Goal: Navigation & Orientation: Find specific page/section

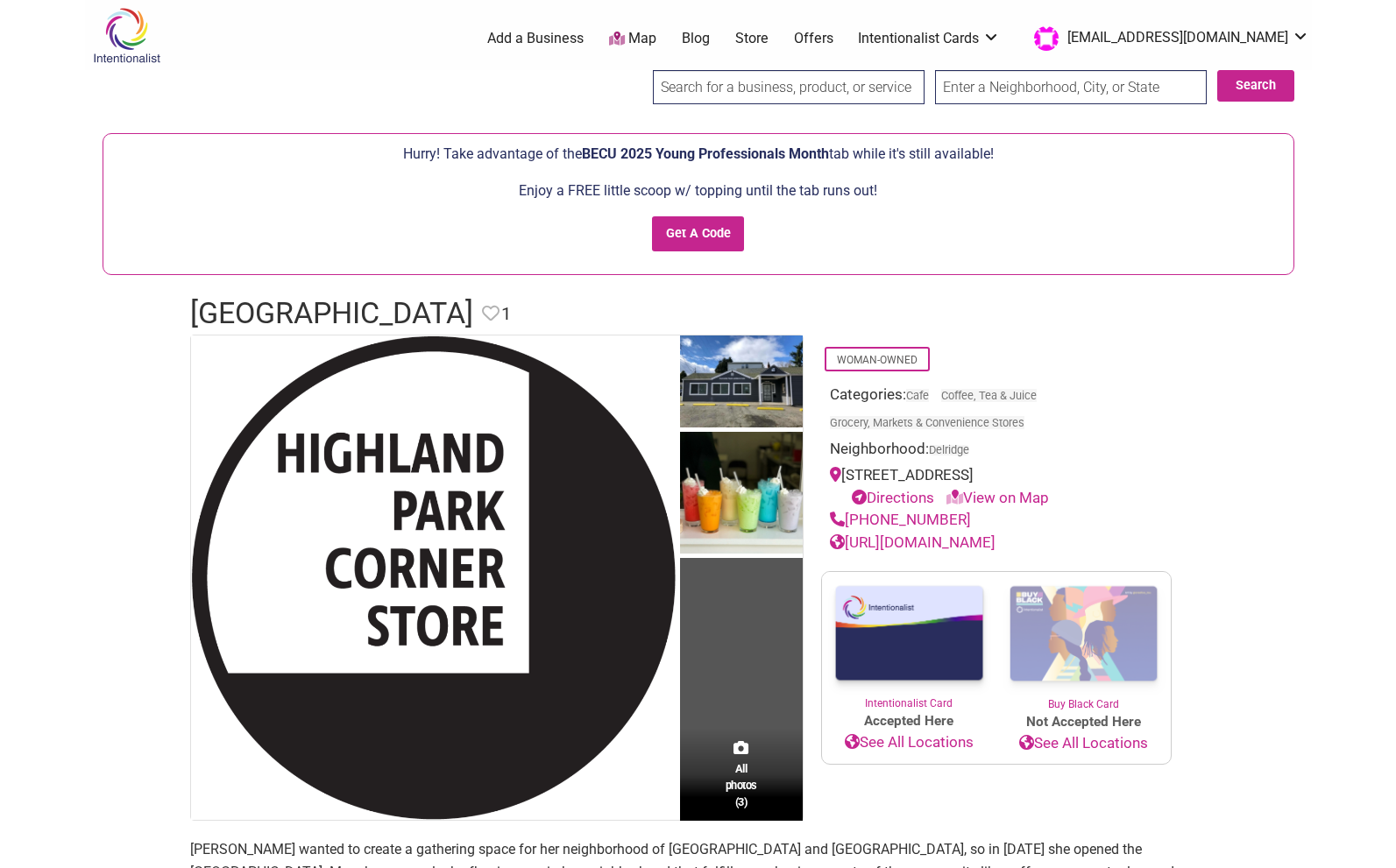
click at [996, 495] on link "View on Map" at bounding box center [997, 498] width 103 height 17
click at [1018, 490] on link "View on Map" at bounding box center [997, 498] width 103 height 17
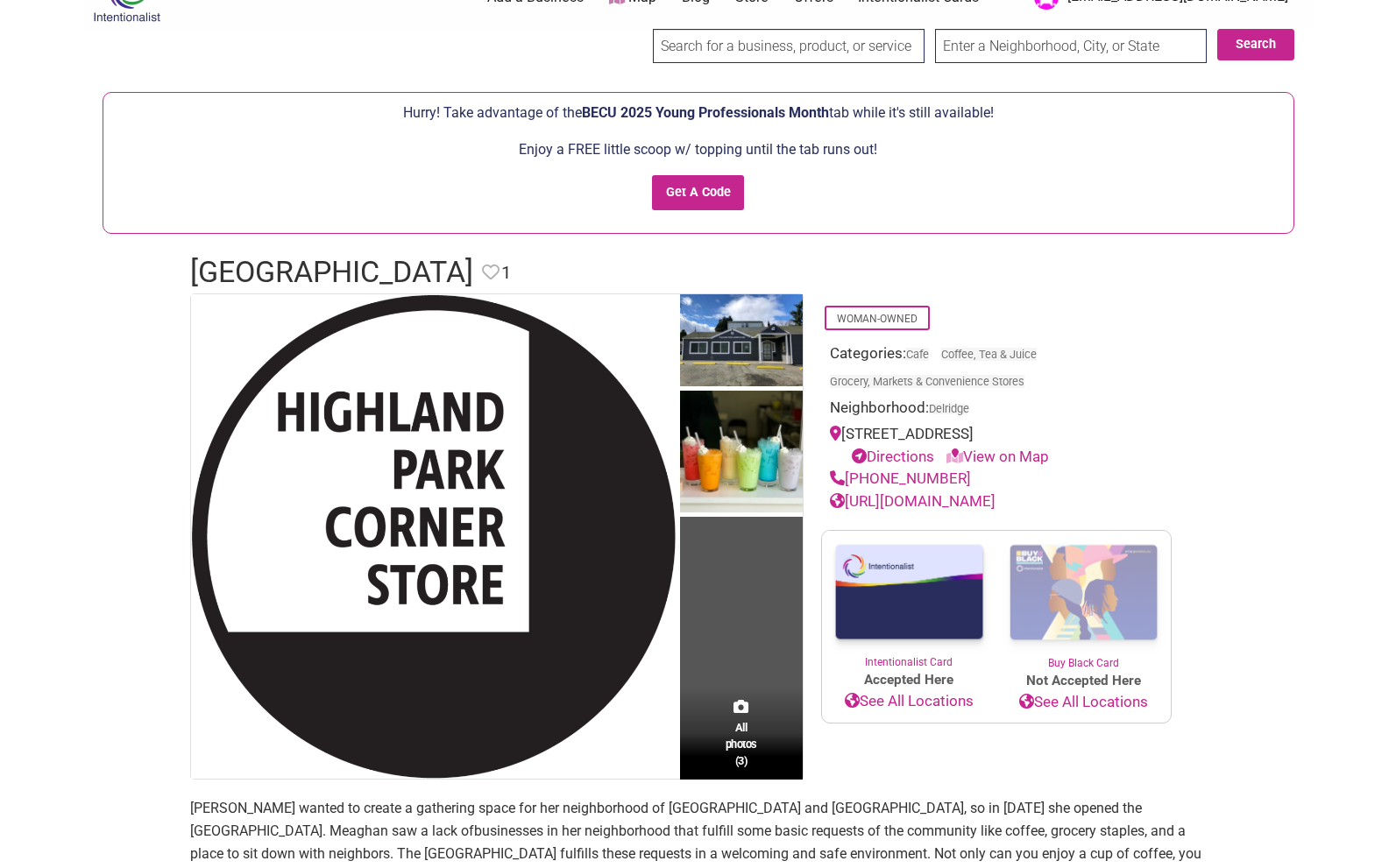
scroll to position [139, 0]
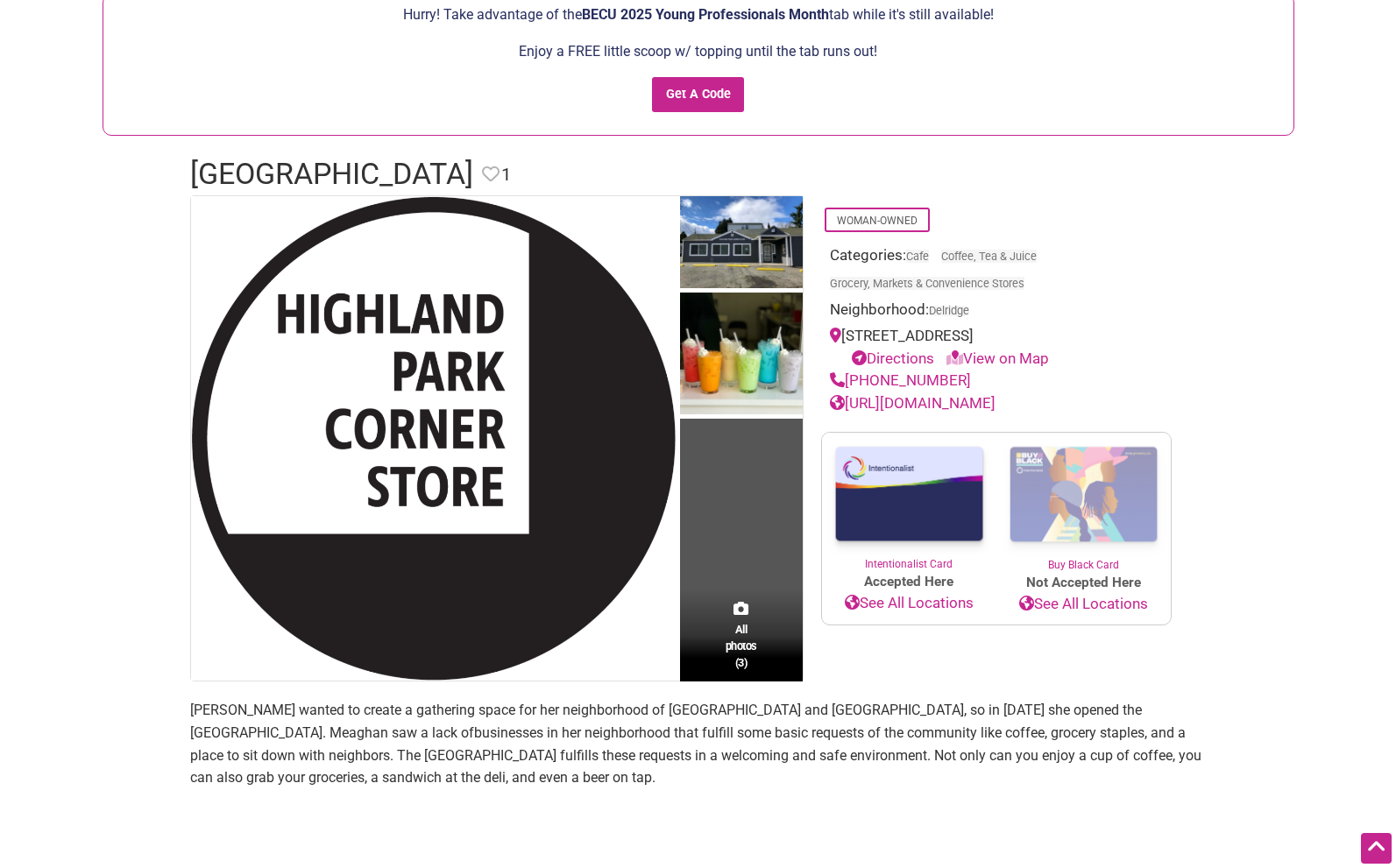
click at [1121, 598] on link "See All Locations" at bounding box center [1083, 604] width 175 height 23
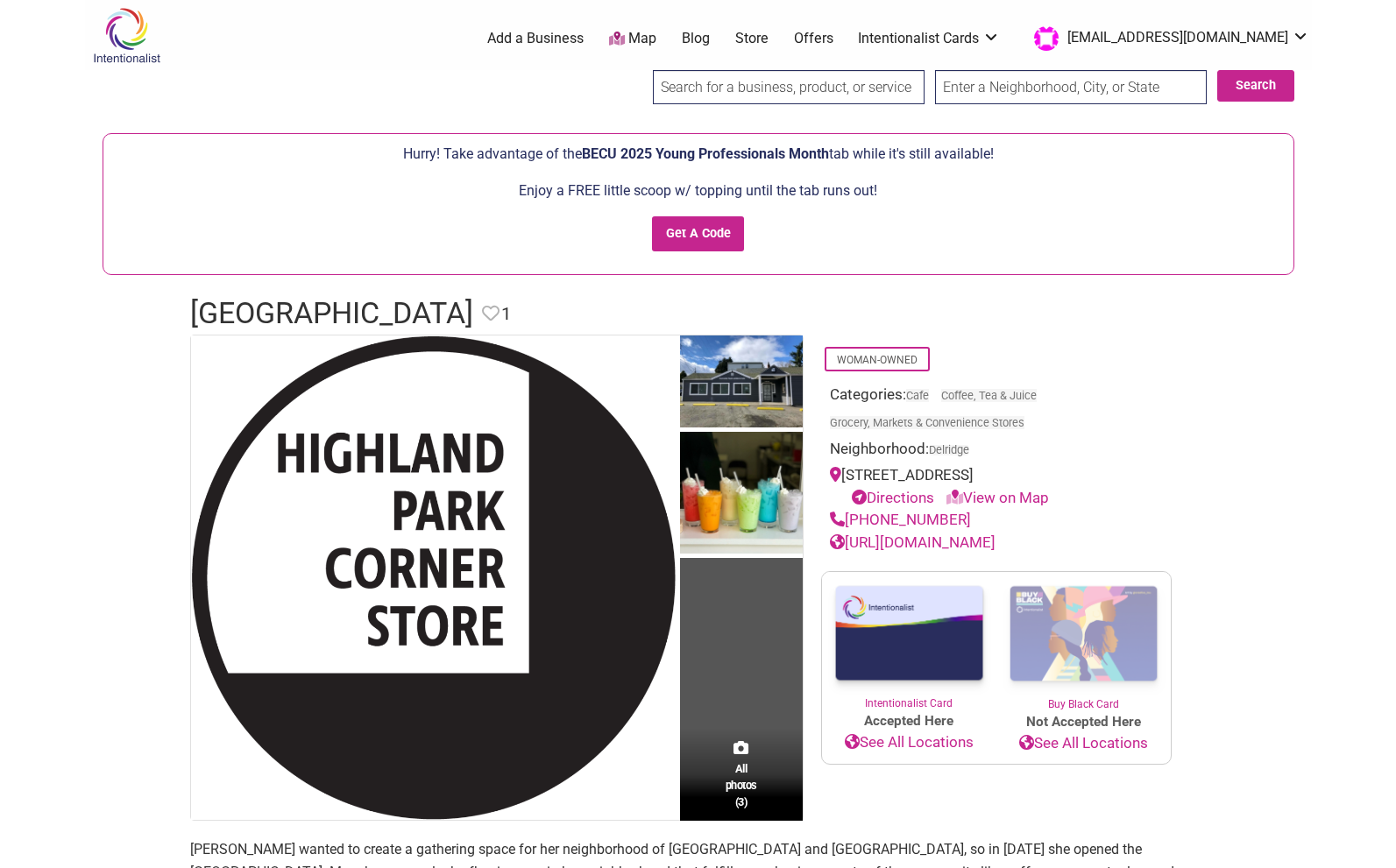
click at [999, 494] on link "View on Map" at bounding box center [997, 498] width 103 height 17
click at [1006, 492] on link "View on Map" at bounding box center [997, 498] width 103 height 17
click at [925, 498] on link "Directions" at bounding box center [893, 498] width 83 height 17
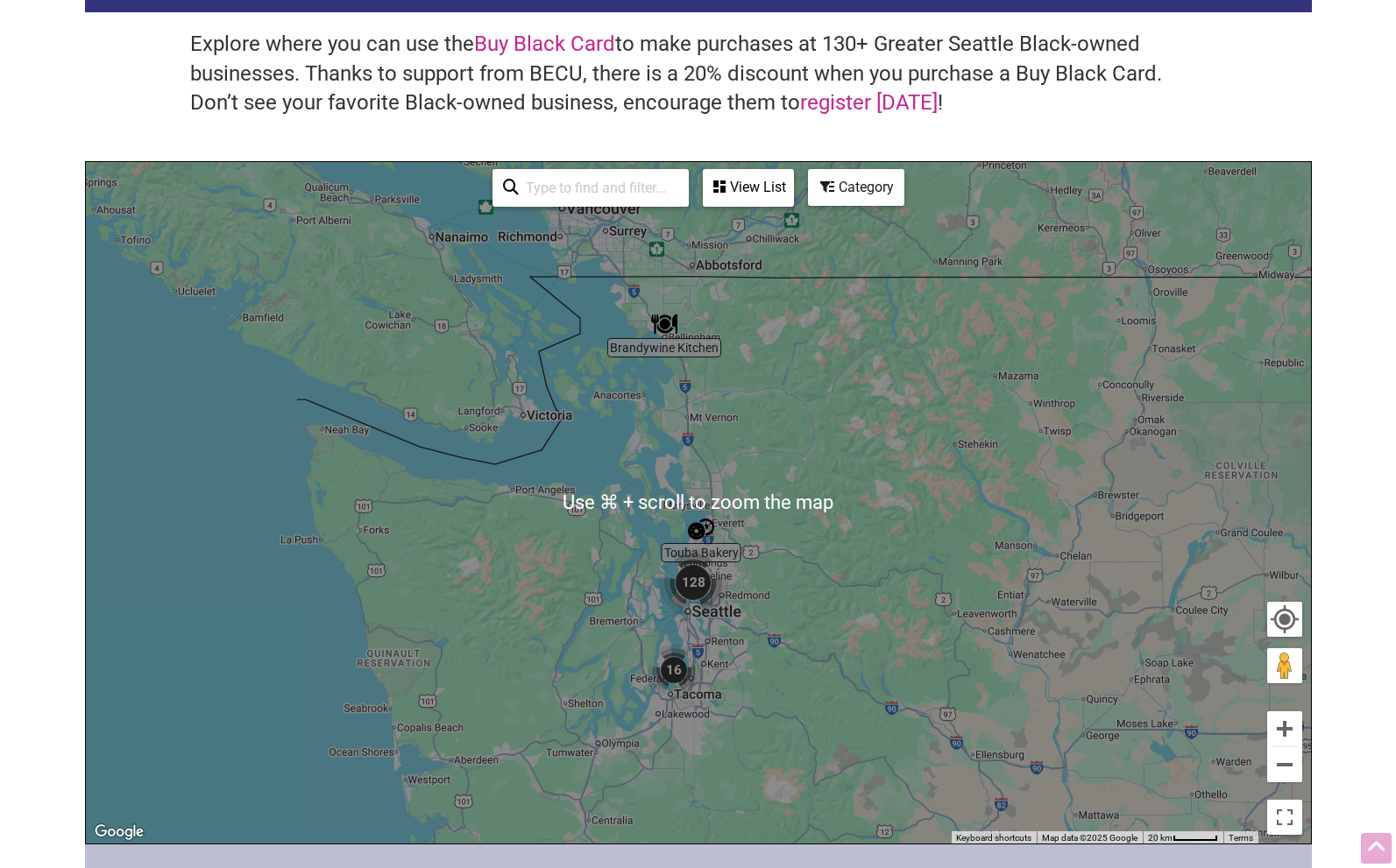
scroll to position [423, 0]
